Goal: Transaction & Acquisition: Purchase product/service

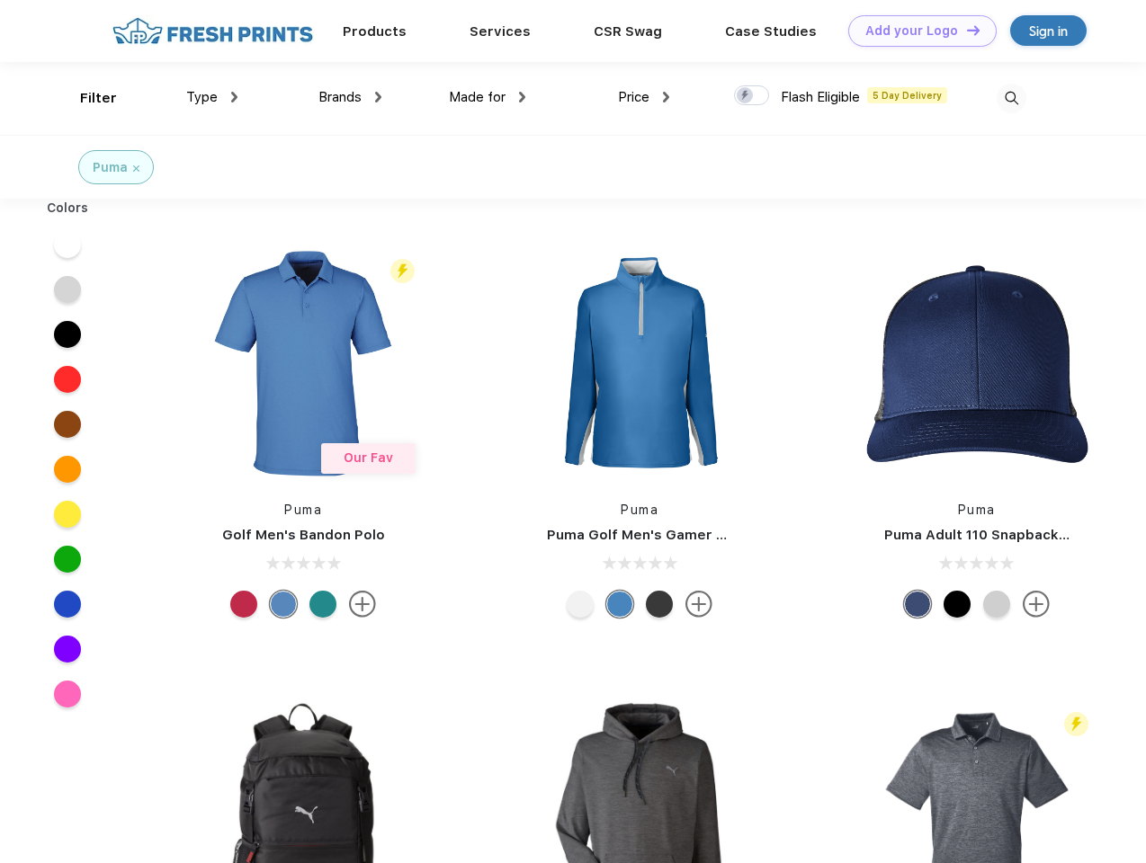
scroll to position [1, 0]
click at [915, 31] on link "Add your Logo Design Tool" at bounding box center [922, 30] width 148 height 31
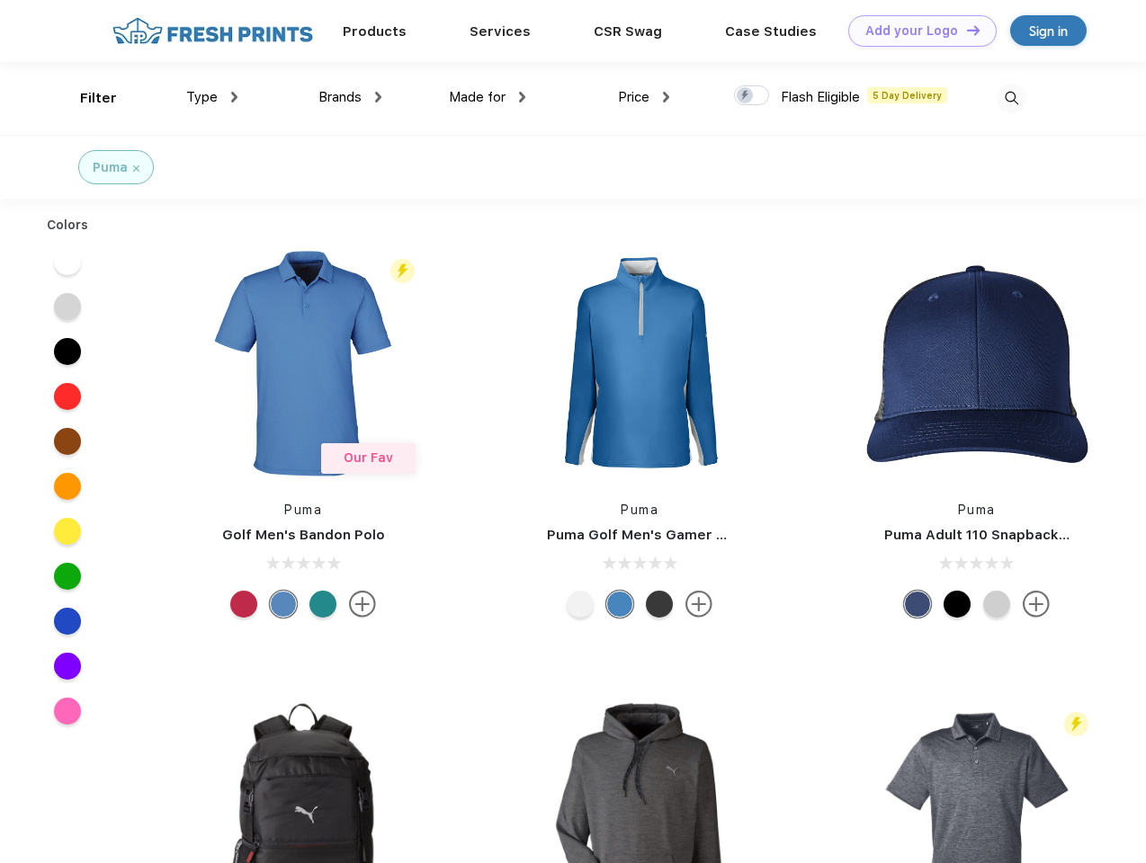
click at [0, 0] on div "Design Tool" at bounding box center [0, 0] width 0 height 0
click at [965, 30] on link "Add your Logo Design Tool" at bounding box center [922, 30] width 148 height 31
click at [86, 98] on div "Filter" at bounding box center [98, 98] width 37 height 21
click at [212, 97] on span "Type" at bounding box center [201, 97] width 31 height 16
click at [350, 97] on span "Brands" at bounding box center [339, 97] width 43 height 16
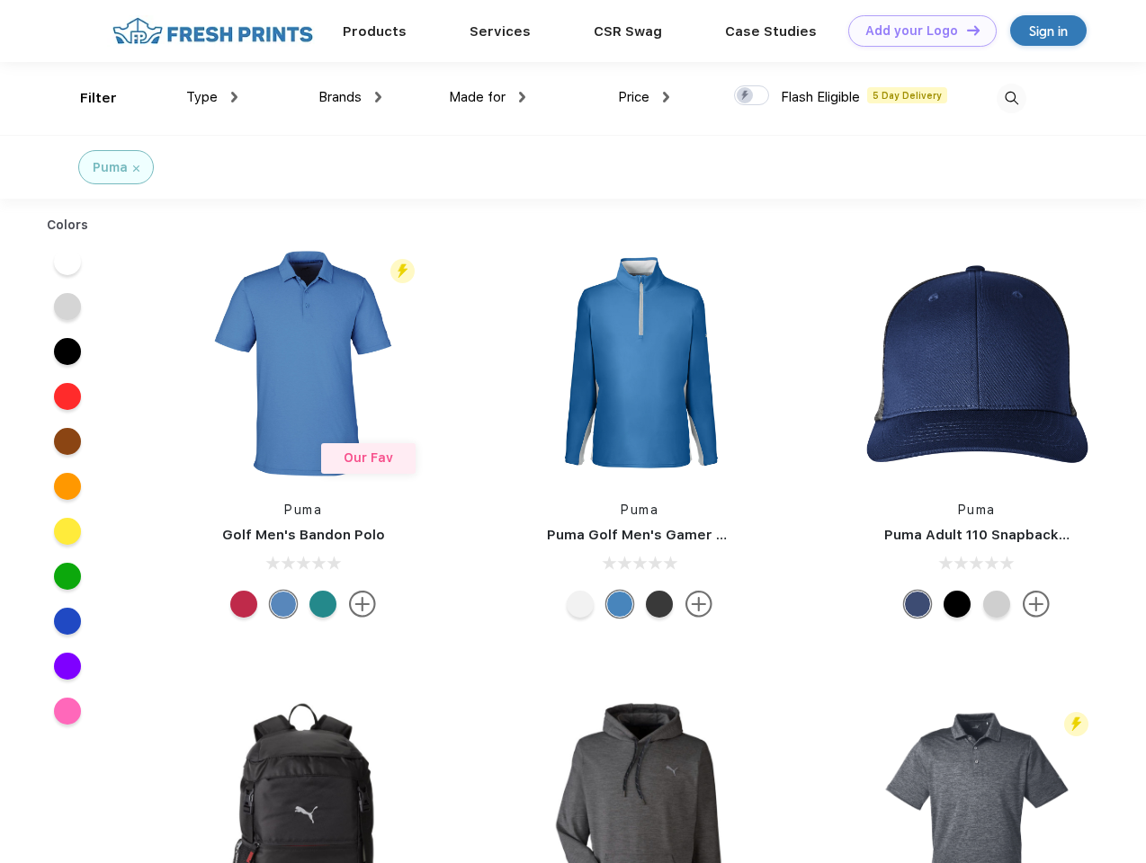
click at [487, 97] on span "Made for" at bounding box center [477, 97] width 57 height 16
click at [644, 97] on span "Price" at bounding box center [633, 97] width 31 height 16
click at [752, 96] on div at bounding box center [751, 95] width 35 height 20
click at [745, 96] on input "checkbox" at bounding box center [740, 91] width 12 height 12
click at [1011, 98] on img at bounding box center [1011, 99] width 30 height 30
